Goal: Task Accomplishment & Management: Use online tool/utility

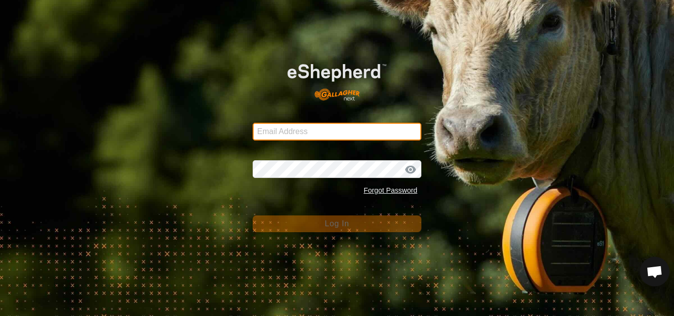
click at [295, 132] on input "Email Address" at bounding box center [337, 132] width 169 height 18
type input "[EMAIL_ADDRESS][DOMAIN_NAME]"
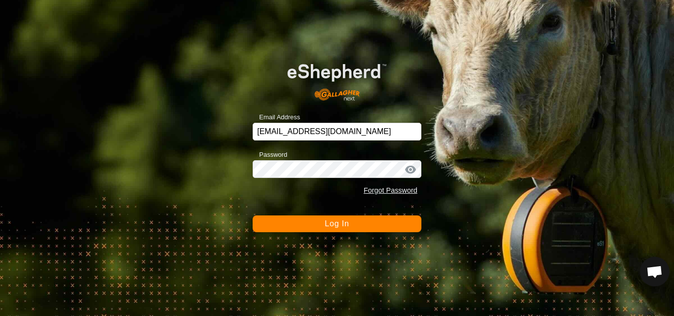
click at [320, 225] on button "Log In" at bounding box center [337, 224] width 169 height 17
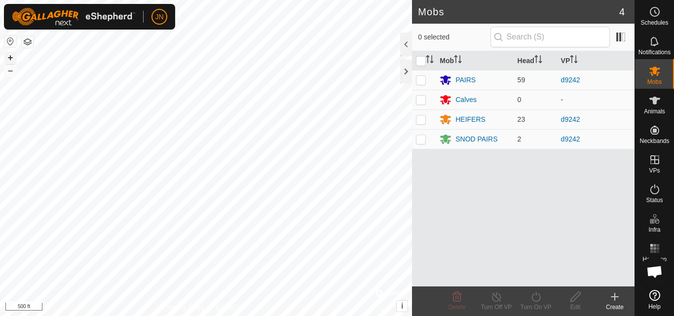
click at [11, 58] on button "+" at bounding box center [10, 58] width 12 height 12
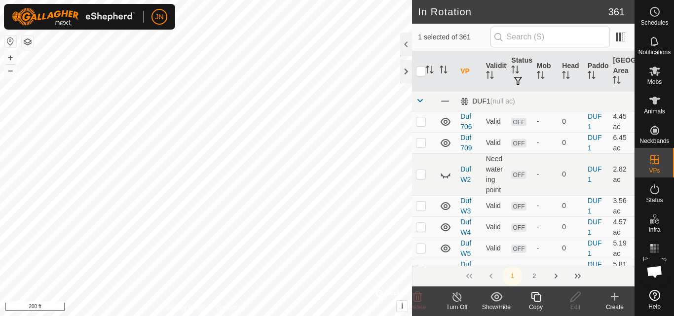
click at [537, 297] on icon at bounding box center [536, 297] width 12 height 12
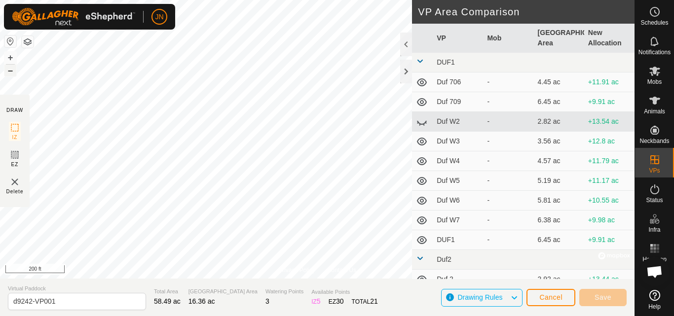
click at [10, 73] on button "–" at bounding box center [10, 71] width 12 height 12
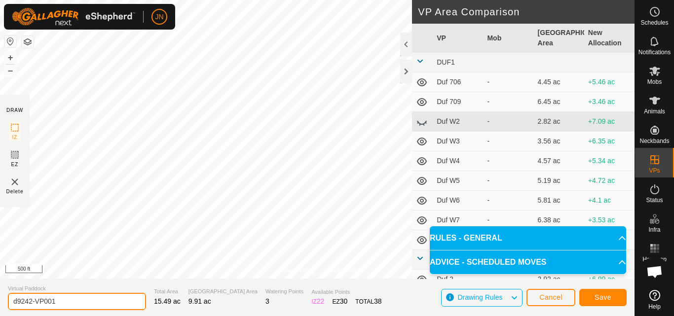
click at [69, 302] on input "d9242-VP001" at bounding box center [77, 301] width 138 height 17
type input "d925"
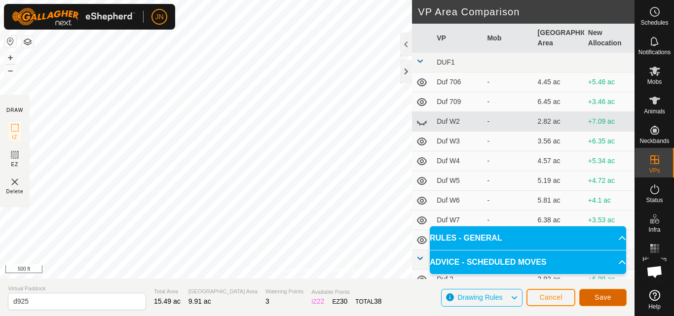
click at [605, 297] on span "Save" at bounding box center [603, 298] width 17 height 8
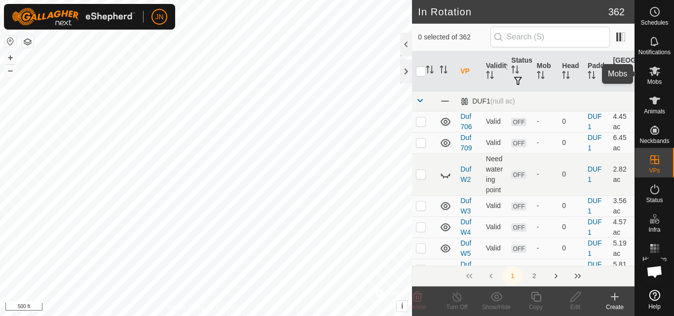
click at [653, 70] on icon at bounding box center [654, 71] width 11 height 9
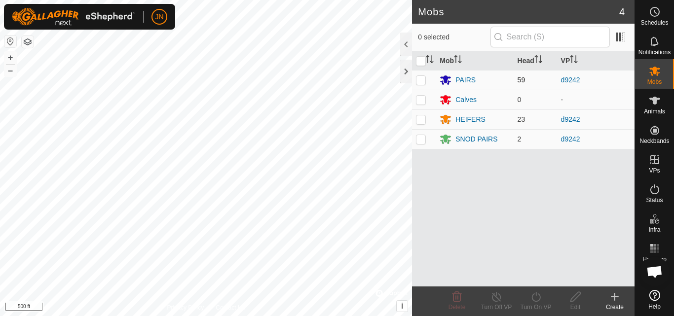
click at [420, 79] on p-checkbox at bounding box center [421, 80] width 10 height 8
checkbox input "true"
click at [422, 120] on p-checkbox at bounding box center [421, 119] width 10 height 8
checkbox input "true"
click at [421, 140] on p-checkbox at bounding box center [421, 139] width 10 height 8
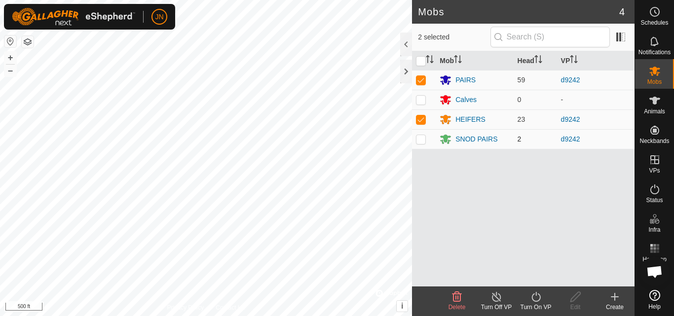
checkbox input "true"
click at [534, 298] on icon at bounding box center [536, 297] width 12 height 12
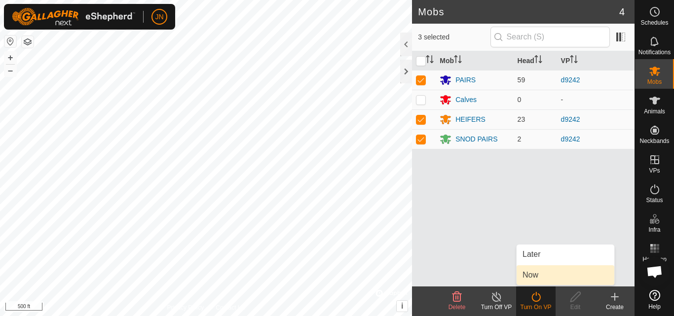
click at [534, 279] on link "Now" at bounding box center [566, 275] width 98 height 20
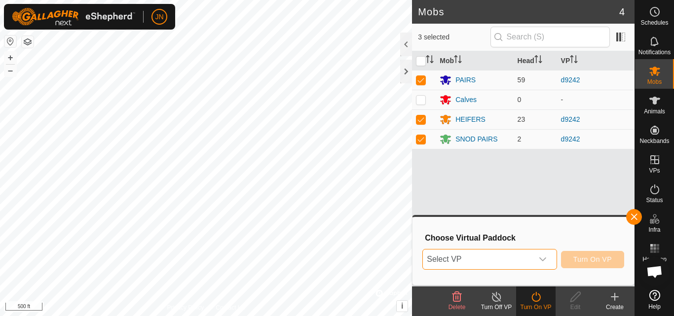
click at [473, 264] on span "Select VP" at bounding box center [478, 260] width 110 height 20
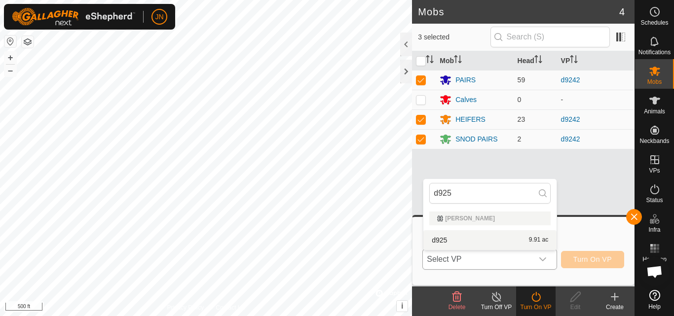
type input "d925"
click at [489, 239] on li "d925 9.91 ac" at bounding box center [489, 240] width 133 height 20
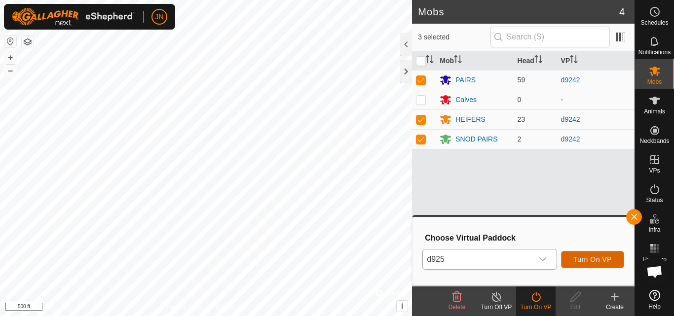
click at [585, 256] on span "Turn On VP" at bounding box center [592, 260] width 38 height 8
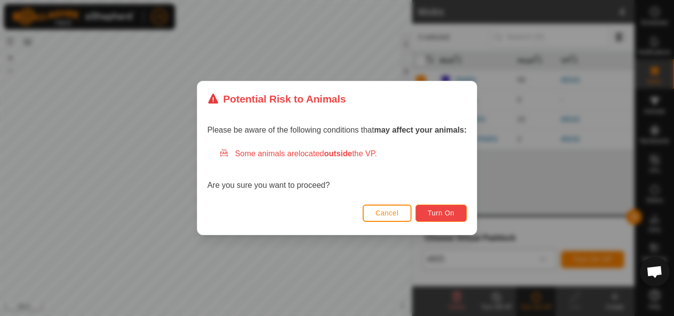
click at [453, 215] on span "Turn On" at bounding box center [441, 213] width 27 height 8
